Goal: Find specific page/section: Find specific page/section

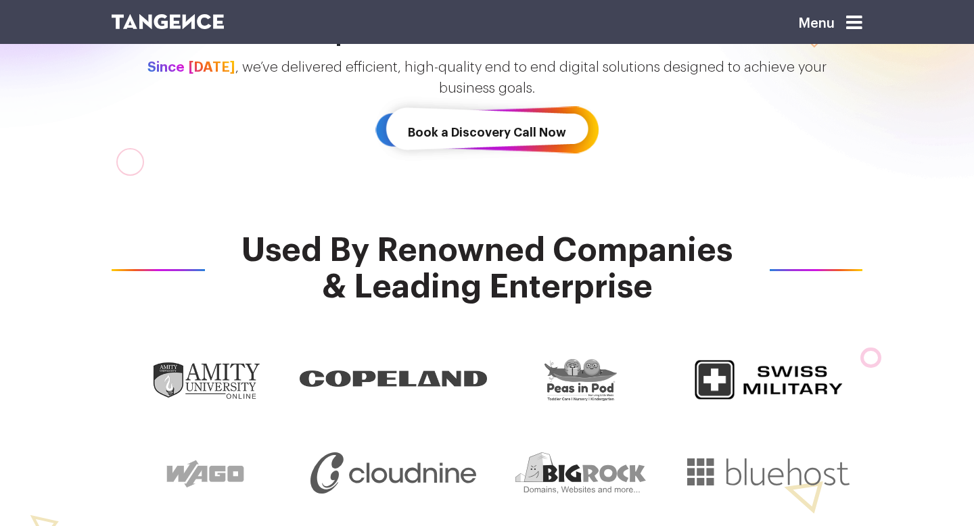
scroll to position [384, 0]
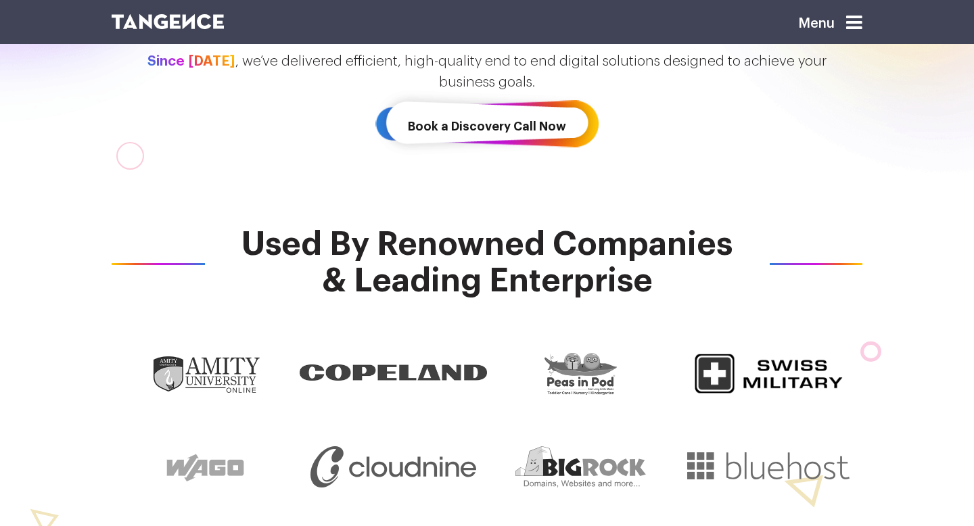
click at [868, 22] on div "Menu" at bounding box center [808, 28] width 128 height 35
click at [862, 22] on icon at bounding box center [854, 23] width 16 height 19
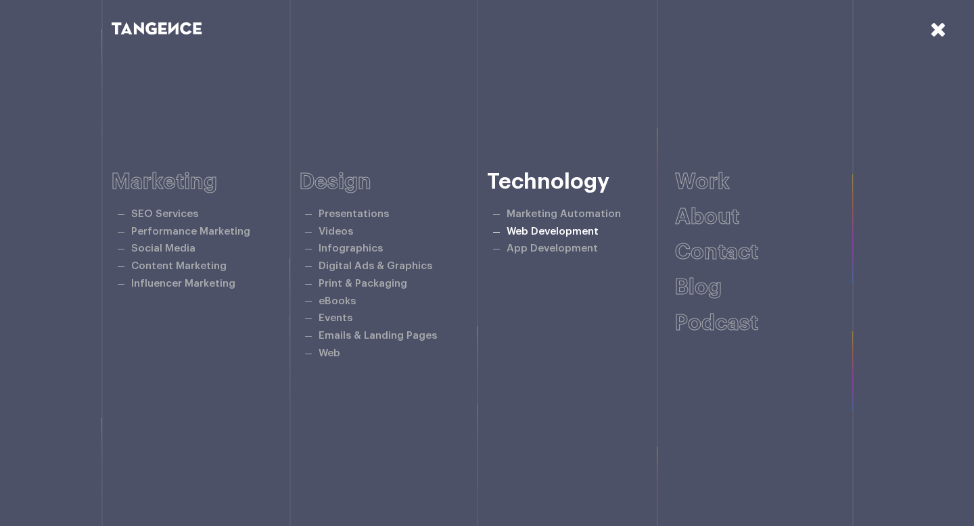
scroll to position [471, 0]
click at [692, 186] on link "Work" at bounding box center [702, 182] width 55 height 22
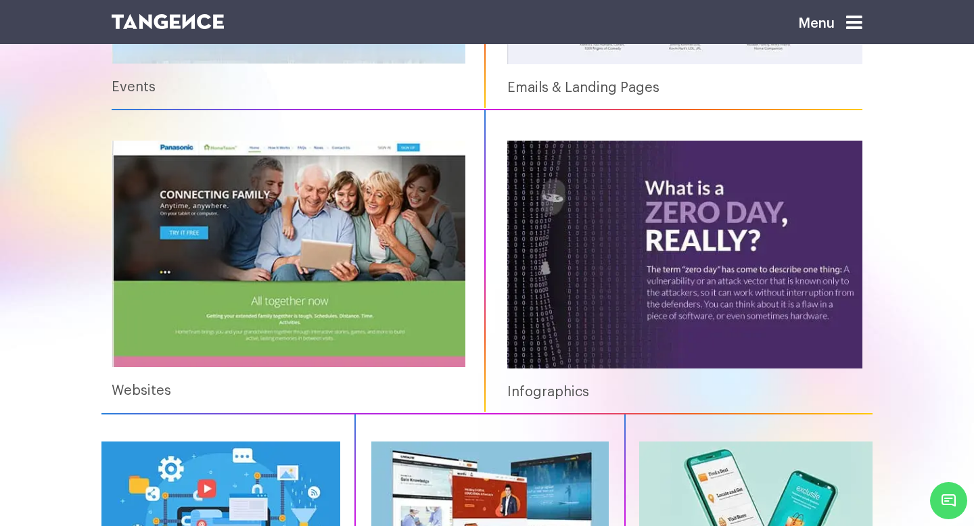
scroll to position [1482, 0]
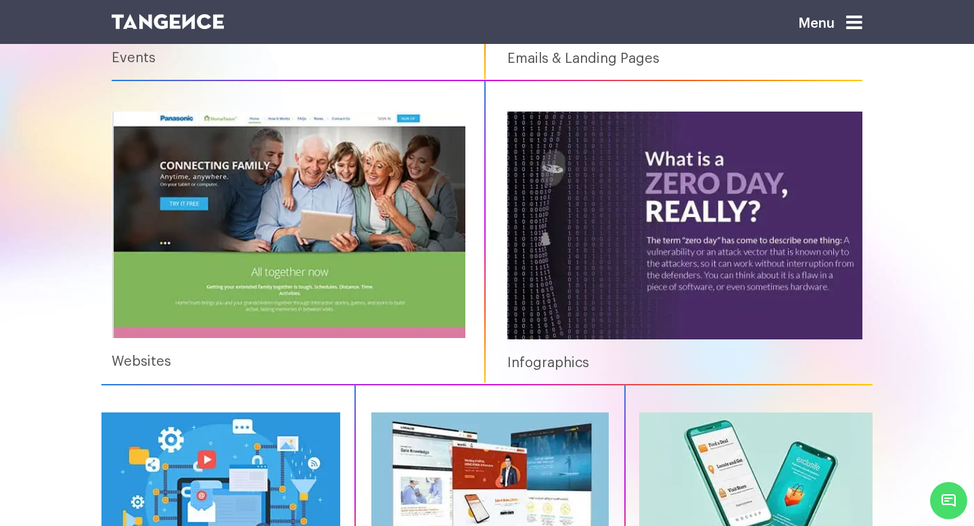
click at [228, 305] on img at bounding box center [289, 225] width 354 height 227
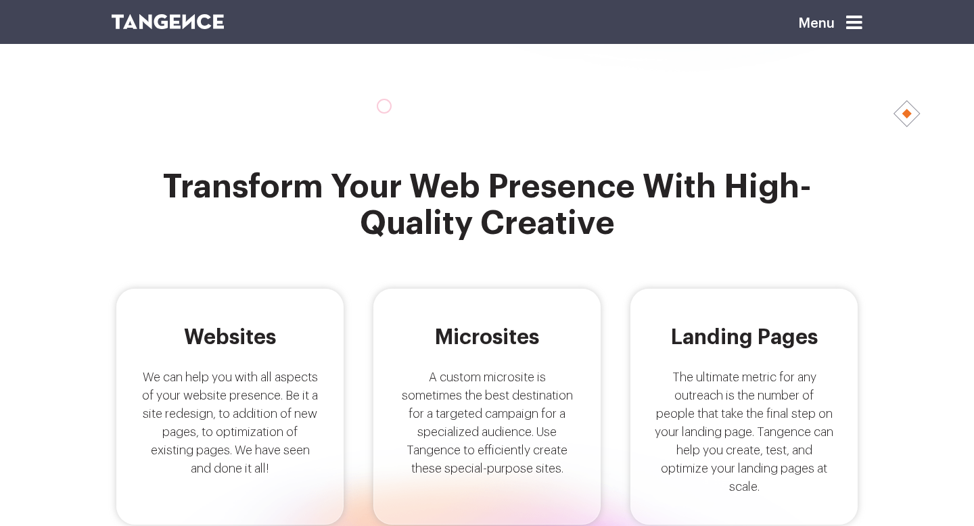
scroll to position [378, 0]
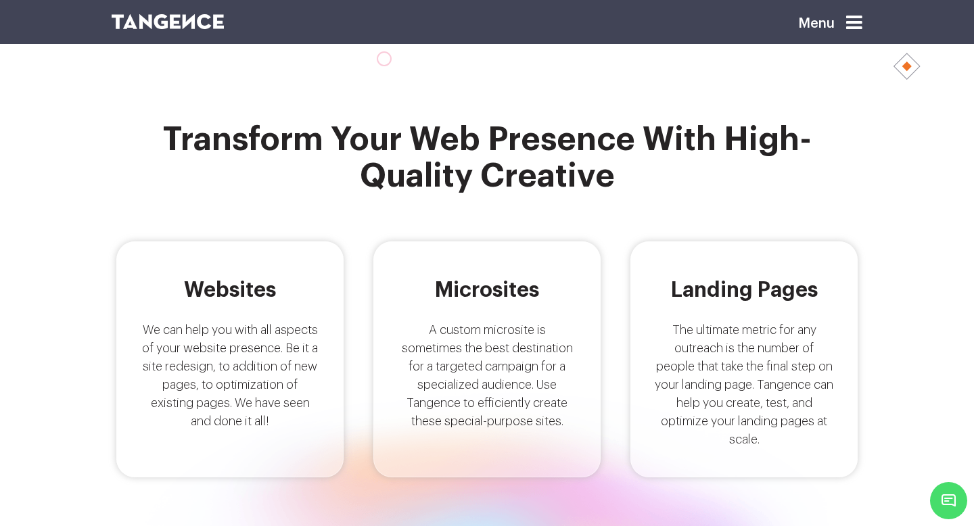
click at [230, 310] on div "Websites We can help you with all aspects of your website presence. Be it a sit…" at bounding box center [229, 359] width 227 height 236
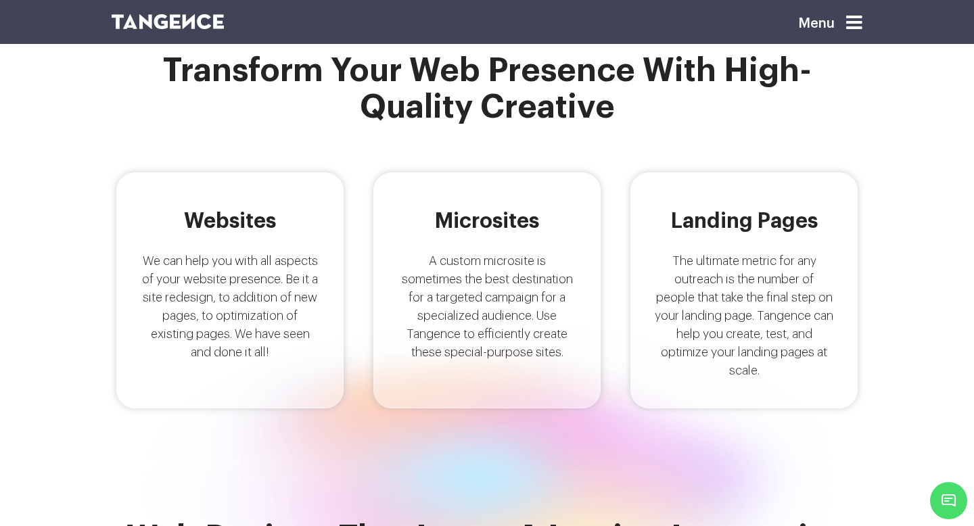
scroll to position [0, 0]
